Goal: Task Accomplishment & Management: Complete application form

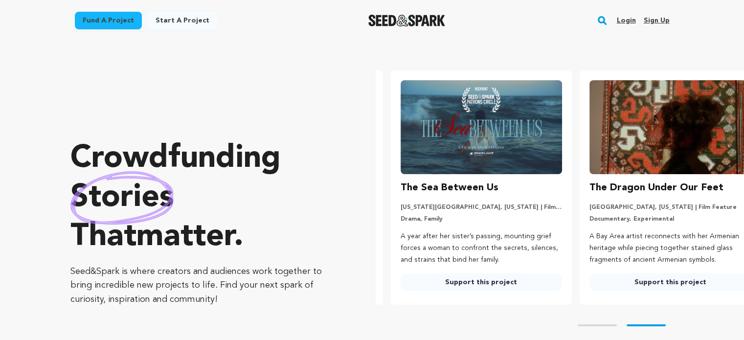
scroll to position [0, 196]
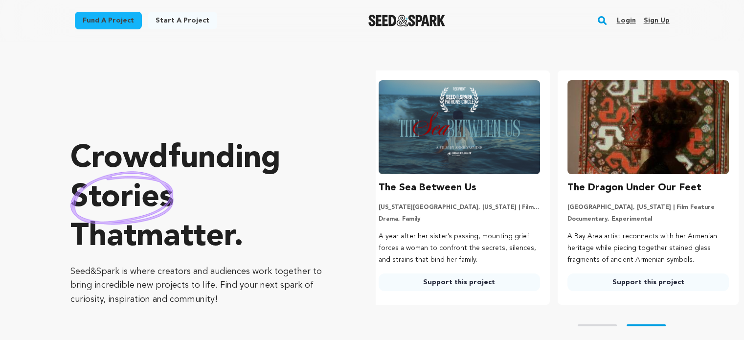
click at [663, 19] on link "Sign up" at bounding box center [656, 21] width 26 height 16
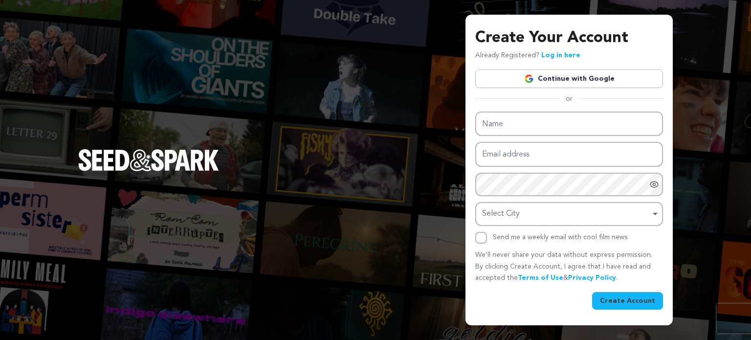
click at [573, 79] on link "Continue with Google" at bounding box center [569, 78] width 188 height 19
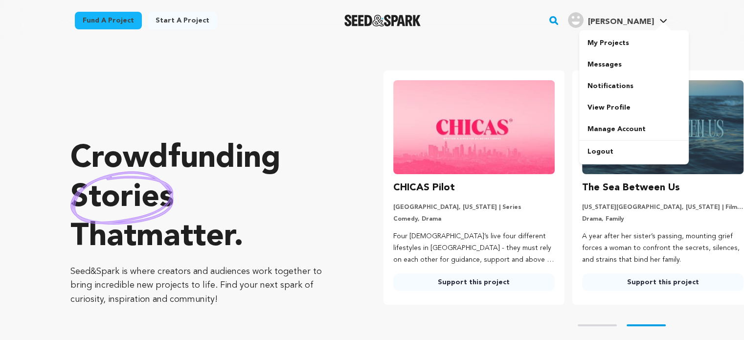
scroll to position [0, 196]
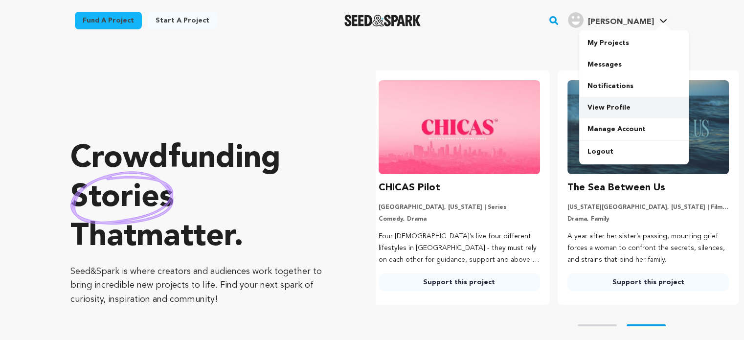
click at [607, 106] on link "View Profile" at bounding box center [634, 108] width 110 height 22
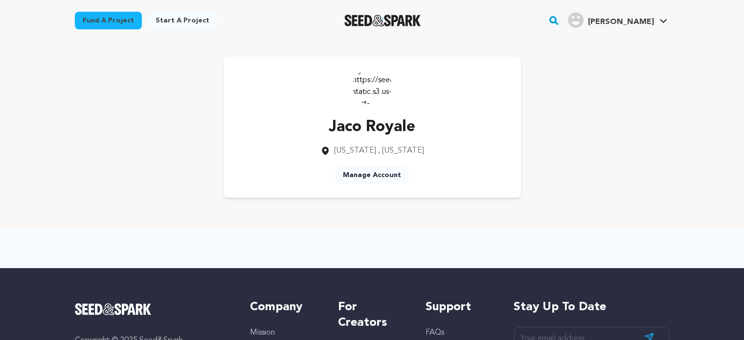
click at [386, 174] on link "Manage Account" at bounding box center [372, 175] width 74 height 18
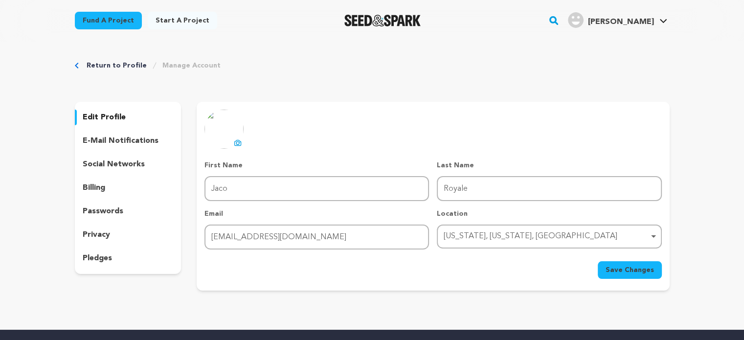
click at [130, 158] on p "social networks" at bounding box center [114, 164] width 62 height 12
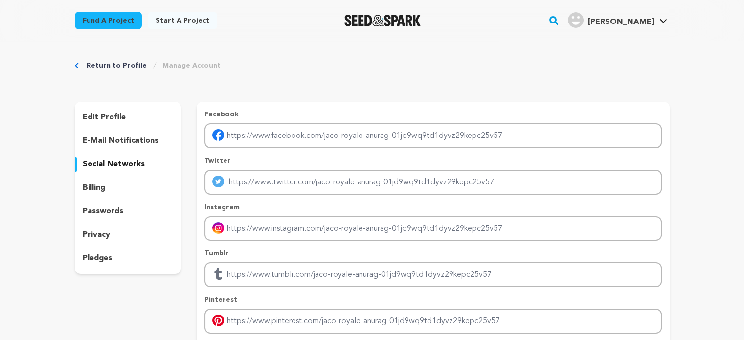
click at [115, 118] on p "edit profile" at bounding box center [104, 117] width 43 height 12
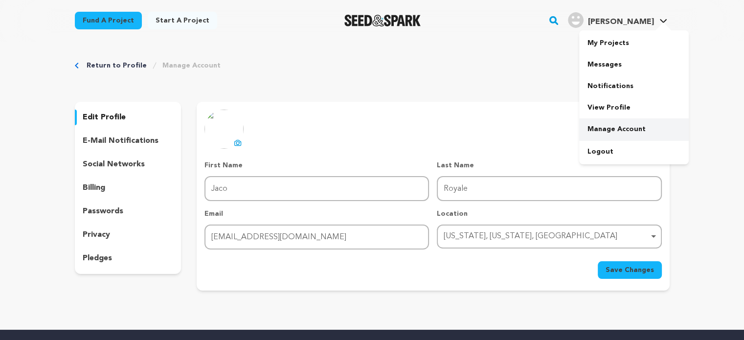
click at [609, 128] on link "Manage Account" at bounding box center [634, 129] width 110 height 22
click at [596, 132] on link "Manage Account" at bounding box center [634, 129] width 110 height 22
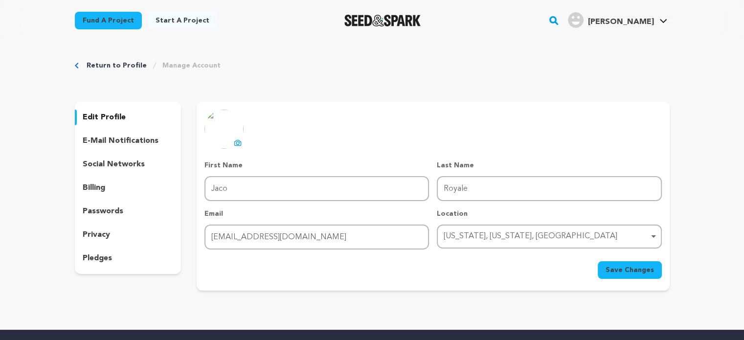
click at [667, 14] on link "Jaco R. Jaco R." at bounding box center [617, 19] width 103 height 18
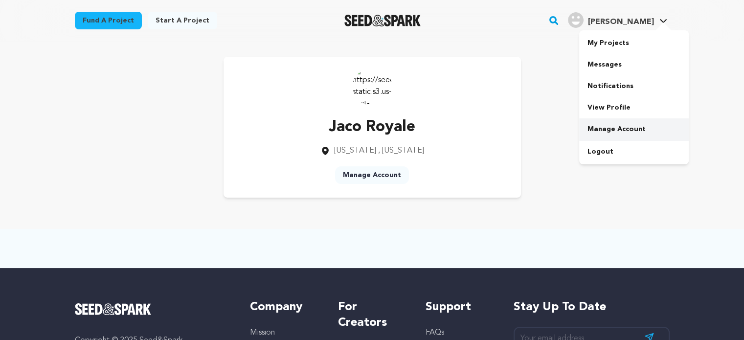
click at [614, 132] on link "Manage Account" at bounding box center [634, 129] width 110 height 22
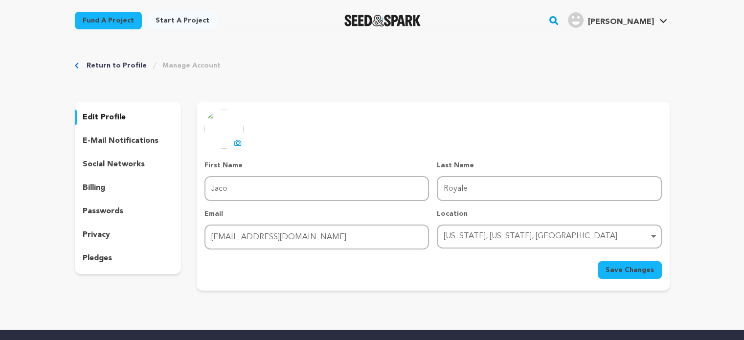
click at [192, 66] on link "Manage Account" at bounding box center [191, 66] width 58 height 10
click at [192, 17] on link "Start a project" at bounding box center [182, 21] width 69 height 18
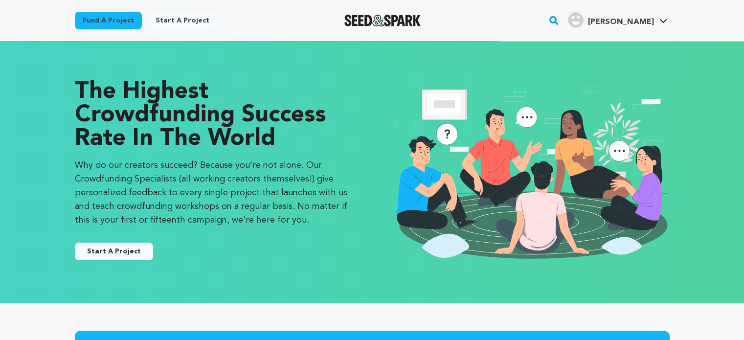
click at [118, 252] on button "Start A Project" at bounding box center [114, 251] width 78 height 18
click at [117, 253] on button "Start A Project" at bounding box center [114, 251] width 78 height 18
click at [144, 251] on button "Start A Project" at bounding box center [114, 251] width 78 height 18
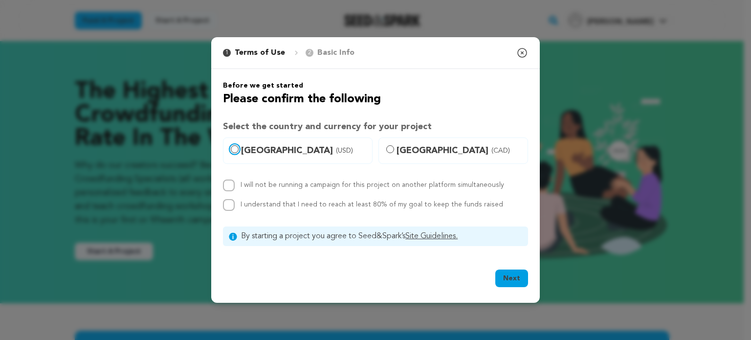
click at [237, 147] on input "United States (USD)" at bounding box center [235, 149] width 8 height 8
radio input "true"
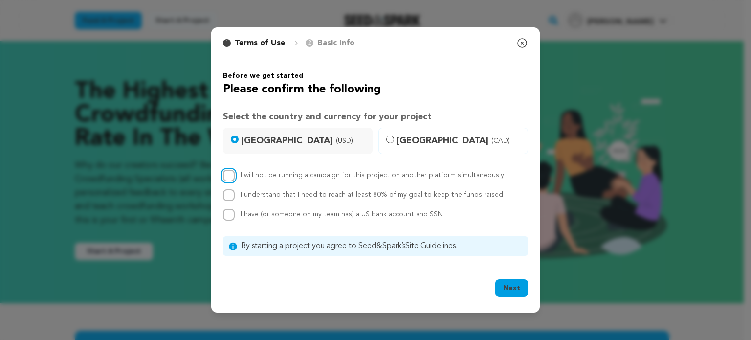
click at [229, 172] on input "I will not be running a campaign for this project on another platform simultane…" at bounding box center [229, 176] width 12 height 12
checkbox input "true"
click at [229, 193] on input "I understand that I need to reach at least 80% of my goal to keep the funds rai…" at bounding box center [229, 195] width 12 height 12
checkbox input "true"
click at [508, 286] on button "Next" at bounding box center [511, 288] width 33 height 18
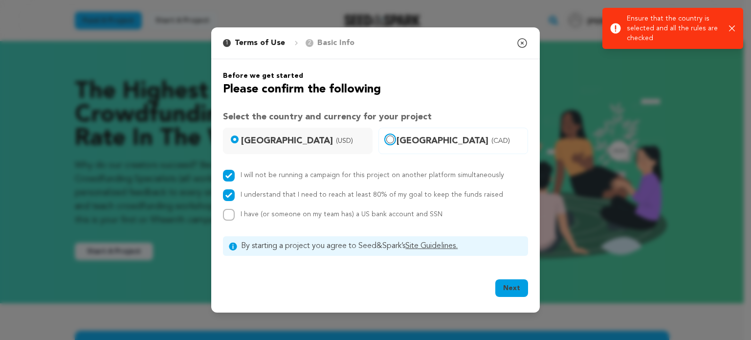
click at [392, 138] on input "Canada (CAD)" at bounding box center [390, 139] width 8 height 8
radio input "true"
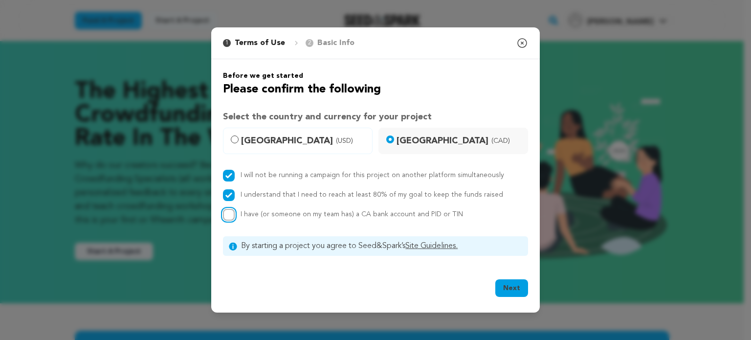
click at [227, 220] on input "I have (or someone on my team has) a CA bank account and PID or TIN" at bounding box center [229, 215] width 12 height 12
checkbox input "true"
click at [237, 140] on input "United States (USD)" at bounding box center [235, 139] width 8 height 8
radio input "true"
click at [513, 287] on button "Next" at bounding box center [511, 288] width 33 height 18
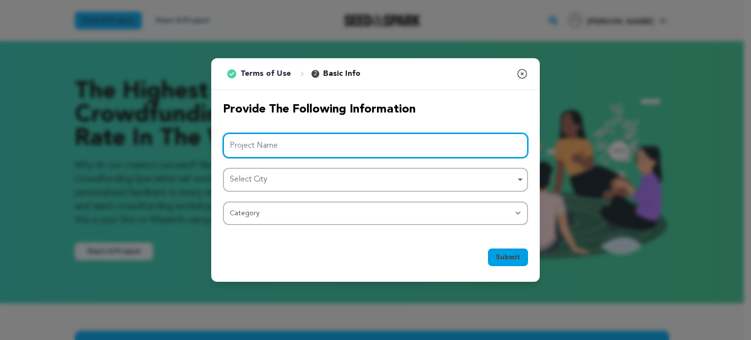
click at [365, 146] on input "Project Name" at bounding box center [375, 145] width 305 height 25
click at [396, 183] on div "Select City Remove item" at bounding box center [373, 180] width 286 height 14
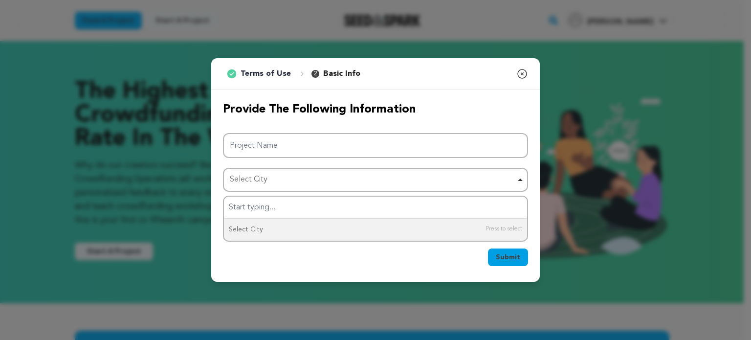
click at [333, 265] on div "Submit Ok, Got it" at bounding box center [375, 259] width 305 height 22
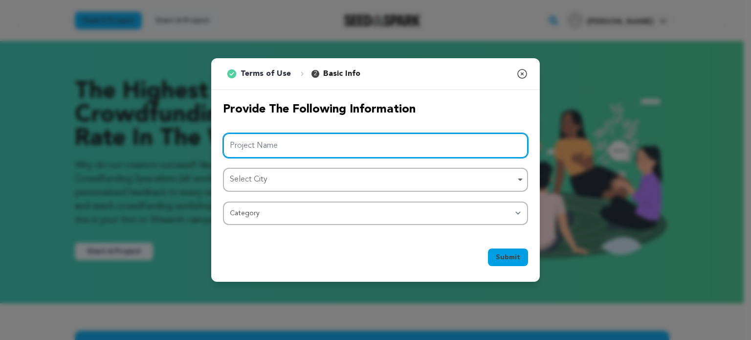
click at [330, 147] on input "Project Name" at bounding box center [375, 145] width 305 height 25
type input "J"
type input "T"
type input "Jaco Royale"
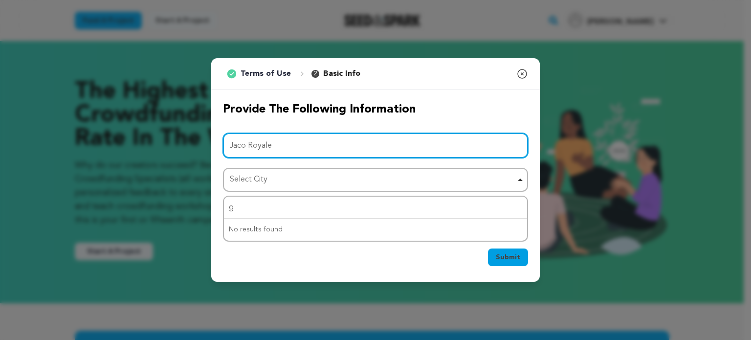
click at [330, 147] on input "Jaco Royale" at bounding box center [375, 145] width 305 height 25
click at [320, 173] on div "Select City Remove item" at bounding box center [373, 180] width 286 height 14
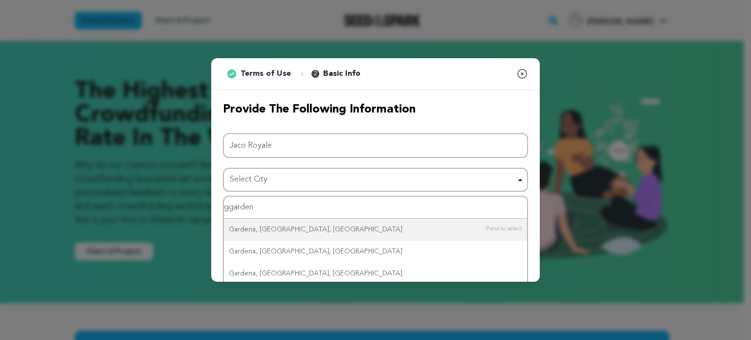
click at [235, 209] on input "ggarden" at bounding box center [375, 208] width 303 height 22
click at [259, 212] on input "garden" at bounding box center [375, 208] width 303 height 22
type input "garden city"
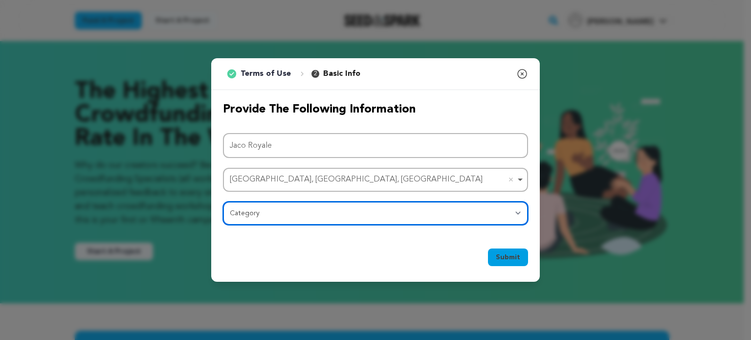
click at [287, 212] on select "Category Film Feature Film Short Series Film Festival Company Music Video VR Ex…" at bounding box center [375, 212] width 305 height 23
select select "10896"
click at [223, 201] on select "Category Film Feature Film Short Series Film Festival Company Music Video VR Ex…" at bounding box center [375, 212] width 305 height 23
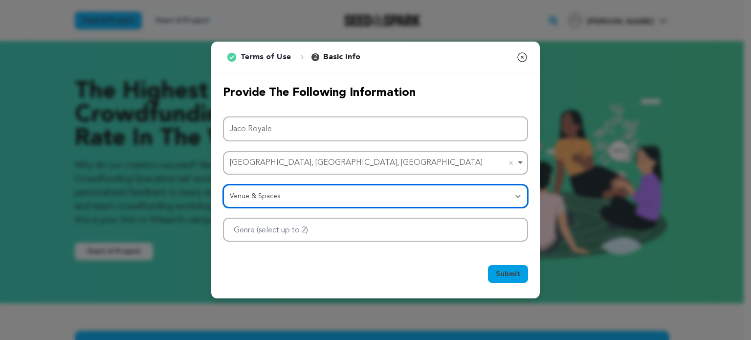
click at [406, 224] on div at bounding box center [375, 230] width 305 height 24
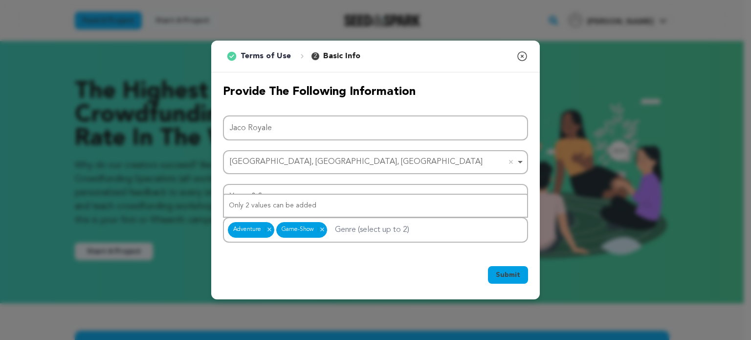
click at [509, 275] on span "Submit" at bounding box center [508, 275] width 24 height 10
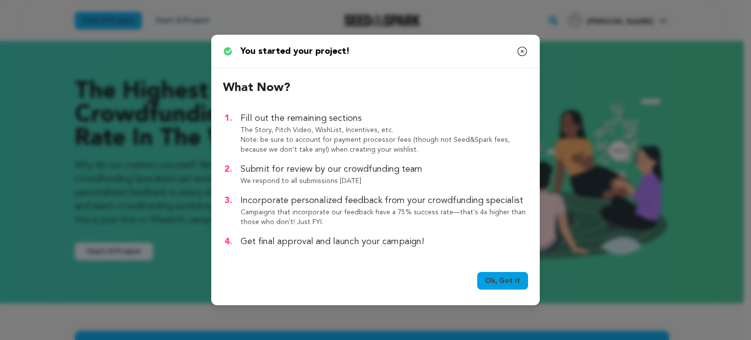
click at [509, 275] on link "Ok, Got it" at bounding box center [502, 281] width 51 height 18
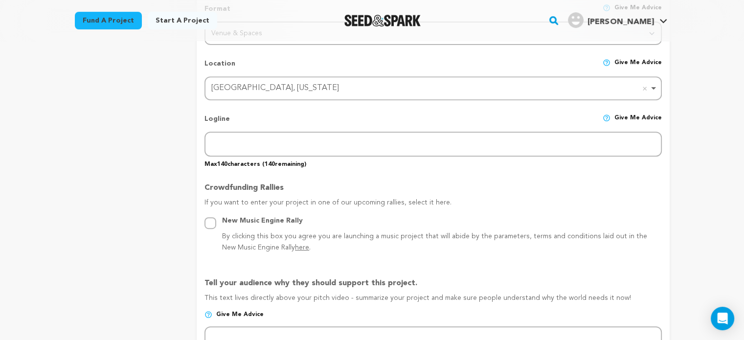
scroll to position [403, 0]
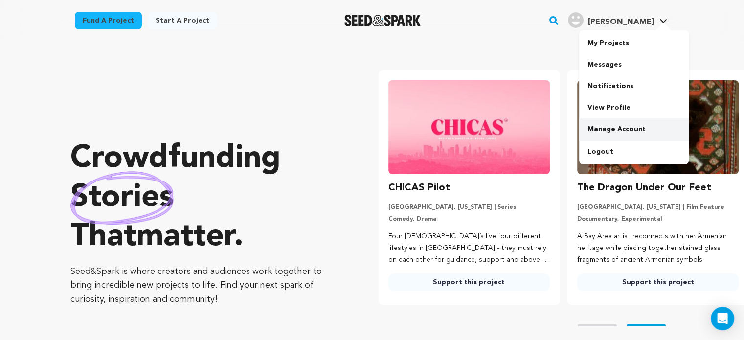
scroll to position [0, 196]
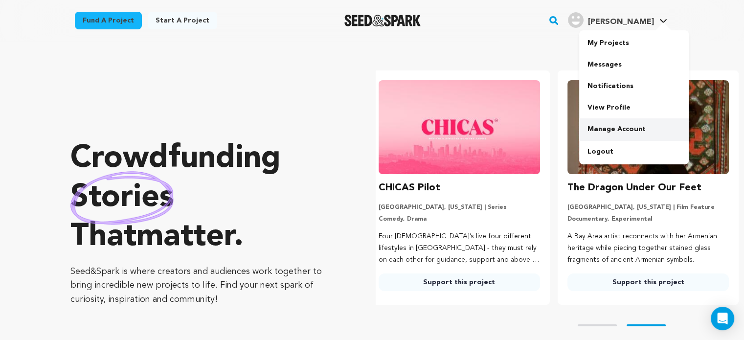
click at [615, 130] on link "Manage Account" at bounding box center [634, 129] width 110 height 22
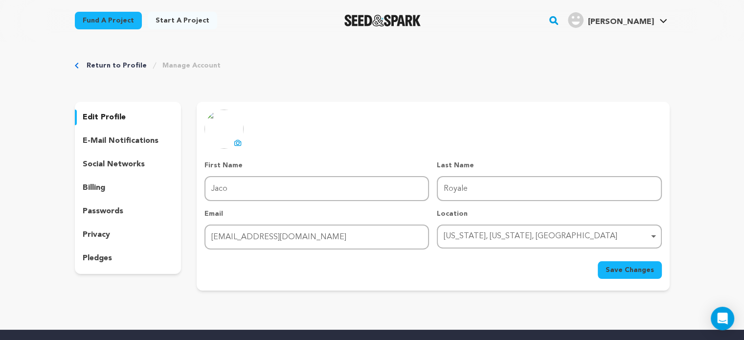
click at [178, 66] on link "Manage Account" at bounding box center [191, 66] width 58 height 10
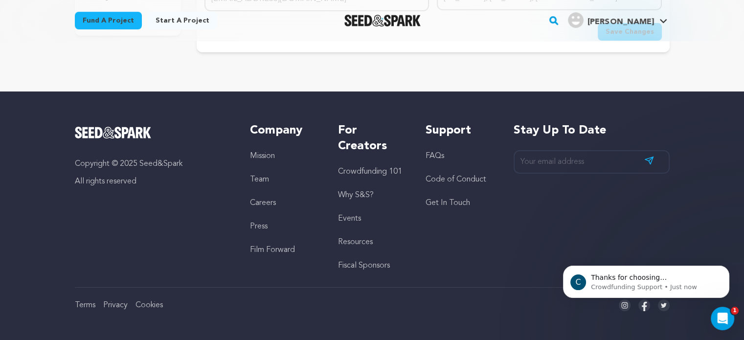
scroll to position [239, 0]
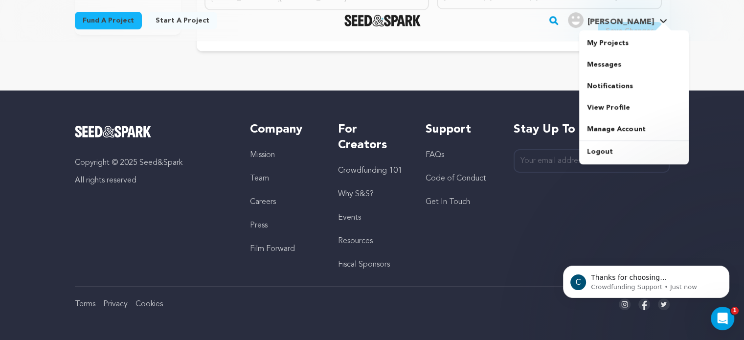
click at [661, 26] on div at bounding box center [663, 27] width 20 height 10
click at [609, 109] on link "View Profile" at bounding box center [634, 108] width 110 height 22
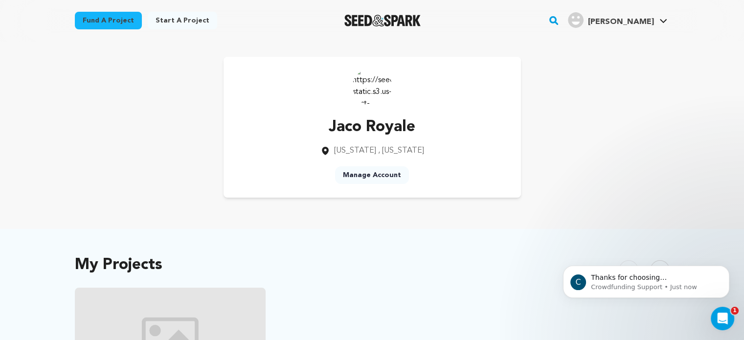
click at [385, 177] on link "Manage Account" at bounding box center [372, 175] width 74 height 18
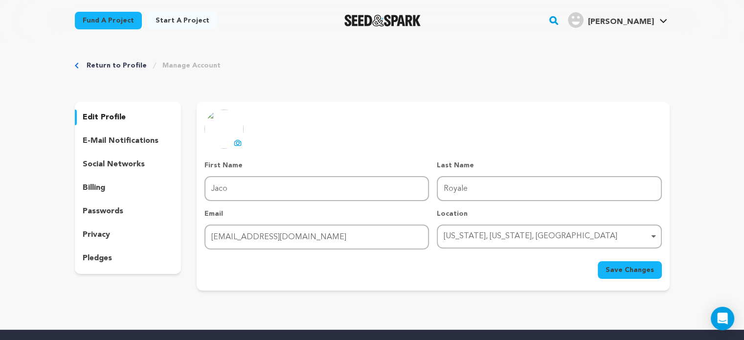
click at [114, 146] on p "e-mail notifications" at bounding box center [121, 141] width 76 height 12
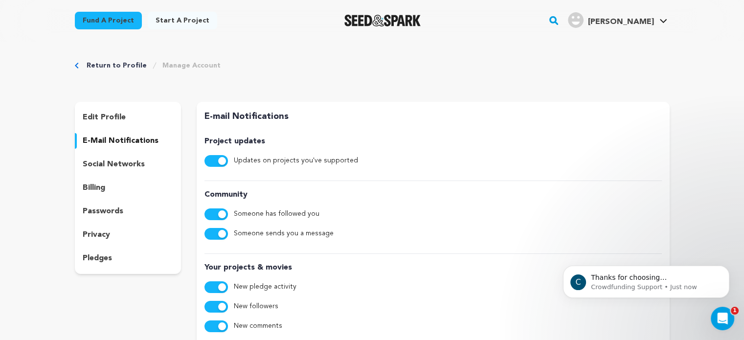
click at [117, 161] on p "social networks" at bounding box center [114, 164] width 62 height 12
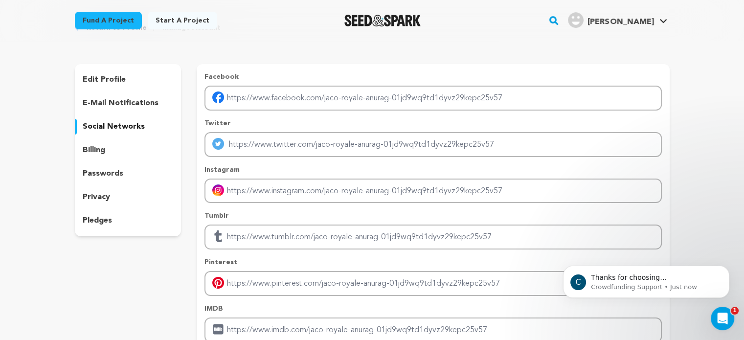
scroll to position [36, 0]
click at [133, 154] on div "billing" at bounding box center [128, 152] width 107 height 16
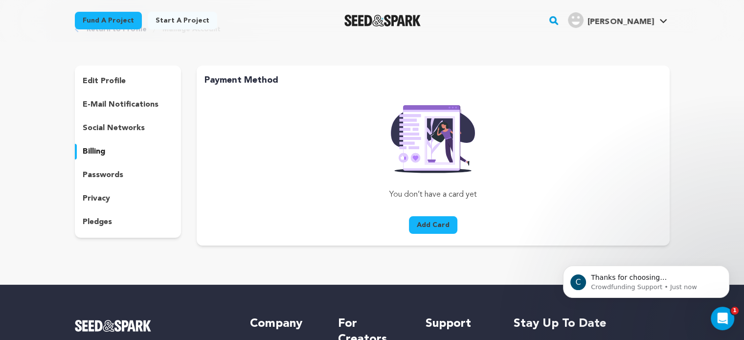
click at [125, 179] on div "passwords" at bounding box center [128, 175] width 107 height 16
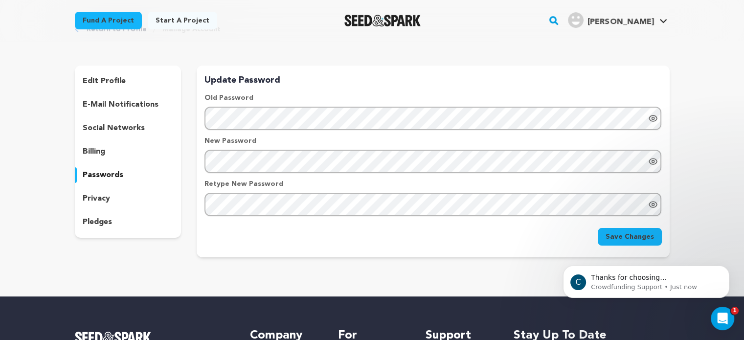
click at [122, 197] on div "privacy" at bounding box center [128, 199] width 107 height 16
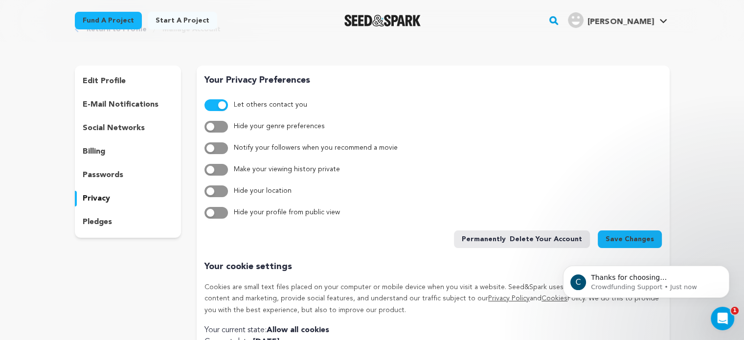
click at [123, 223] on div "pledges" at bounding box center [128, 222] width 107 height 16
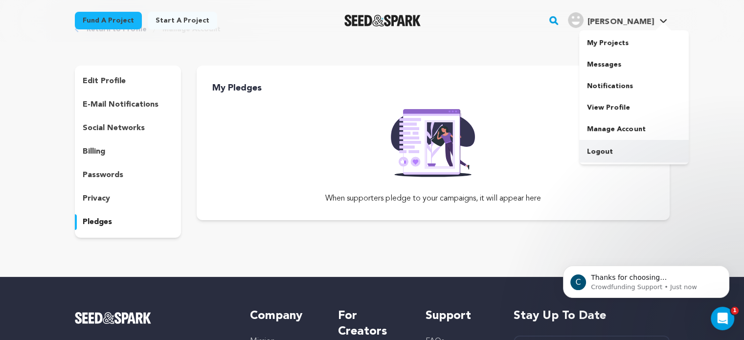
click at [592, 152] on link "Logout" at bounding box center [634, 152] width 110 height 22
